Goal: Task Accomplishment & Management: Manage account settings

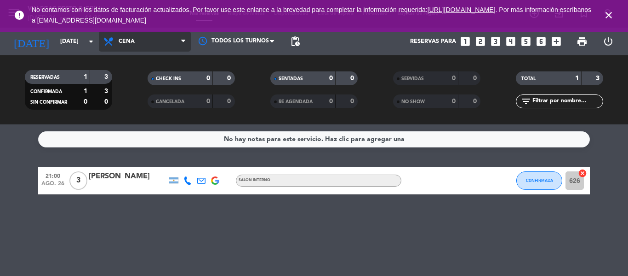
click at [156, 47] on span "Cena" at bounding box center [145, 41] width 92 height 20
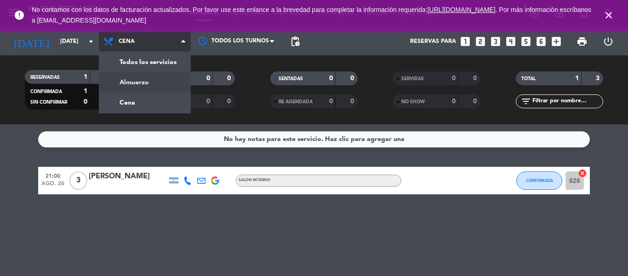
click at [160, 91] on div "menu [PERSON_NAME] Resto & Grill [DATE] 26. agosto - 11:38 Mis reservas Mapa de…" at bounding box center [314, 62] width 628 height 124
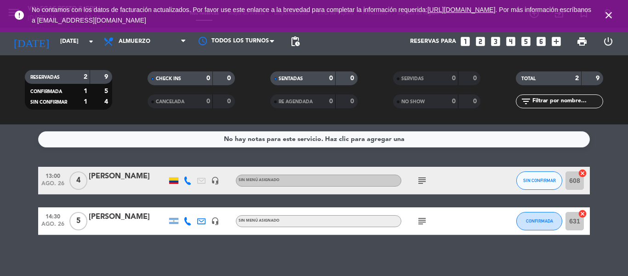
click at [611, 20] on icon "close" at bounding box center [608, 15] width 11 height 11
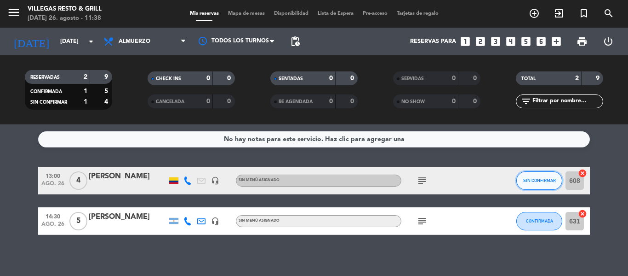
click at [540, 187] on button "SIN CONFIRMAR" at bounding box center [540, 180] width 46 height 18
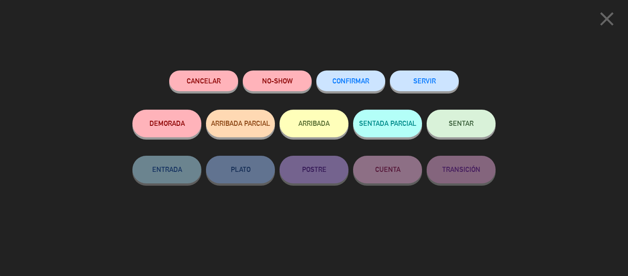
click at [341, 81] on span "CONFIRMAR" at bounding box center [351, 81] width 37 height 8
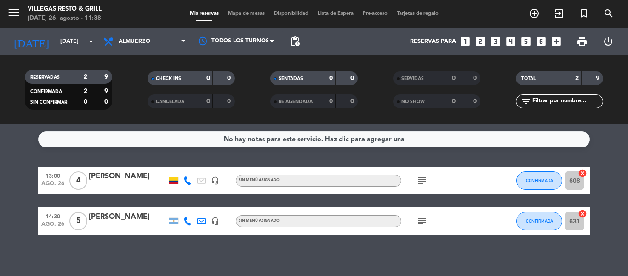
click at [418, 178] on icon "subject" at bounding box center [422, 180] width 11 height 11
drag, startPoint x: 411, startPoint y: 228, endPoint x: 419, endPoint y: 182, distance: 46.7
click at [412, 228] on div "subject" at bounding box center [443, 220] width 83 height 27
click at [421, 215] on icon "subject" at bounding box center [422, 220] width 11 height 11
click at [368, 262] on div "No hay notas para este servicio. Haz clic para agregar una 13:00 [DATE] 4 [PERS…" at bounding box center [314, 199] width 628 height 151
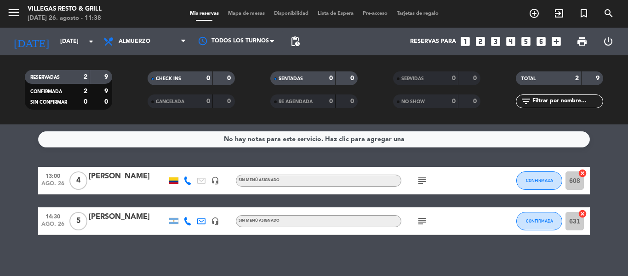
click at [568, 177] on input "608" at bounding box center [575, 180] width 18 height 18
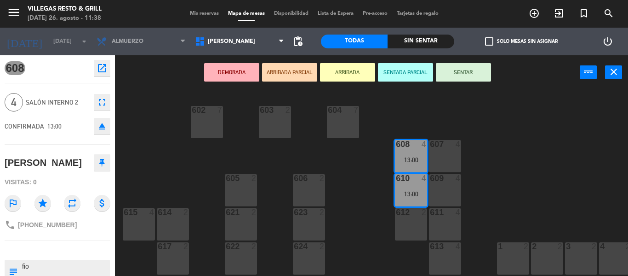
click at [285, 121] on div "603 2" at bounding box center [275, 122] width 32 height 32
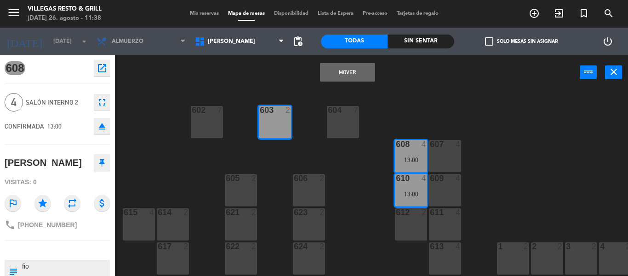
click at [365, 69] on button "Mover" at bounding box center [347, 72] width 55 height 18
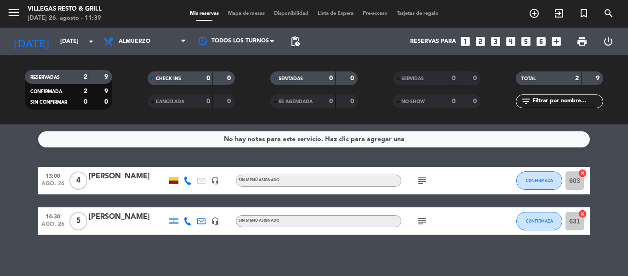
click at [575, 224] on input "631" at bounding box center [575, 221] width 18 height 18
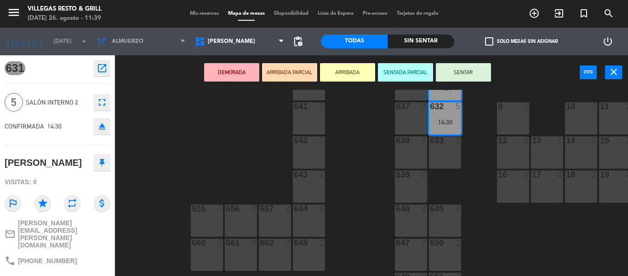
scroll to position [184, 0]
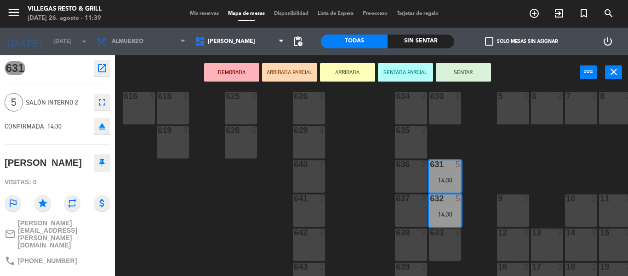
click at [437, 180] on div "14:30" at bounding box center [445, 180] width 32 height 6
click at [443, 201] on div at bounding box center [444, 198] width 15 height 8
click at [318, 182] on div "640 2" at bounding box center [309, 176] width 32 height 32
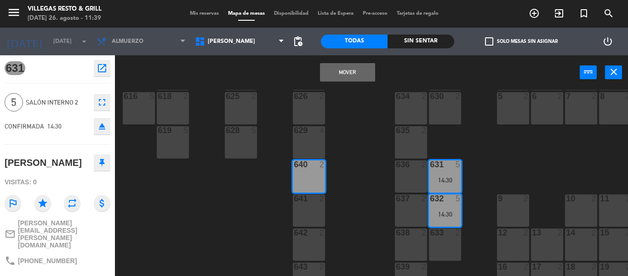
click at [331, 75] on button "Mover" at bounding box center [347, 72] width 55 height 18
